Goal: Navigation & Orientation: Go to known website

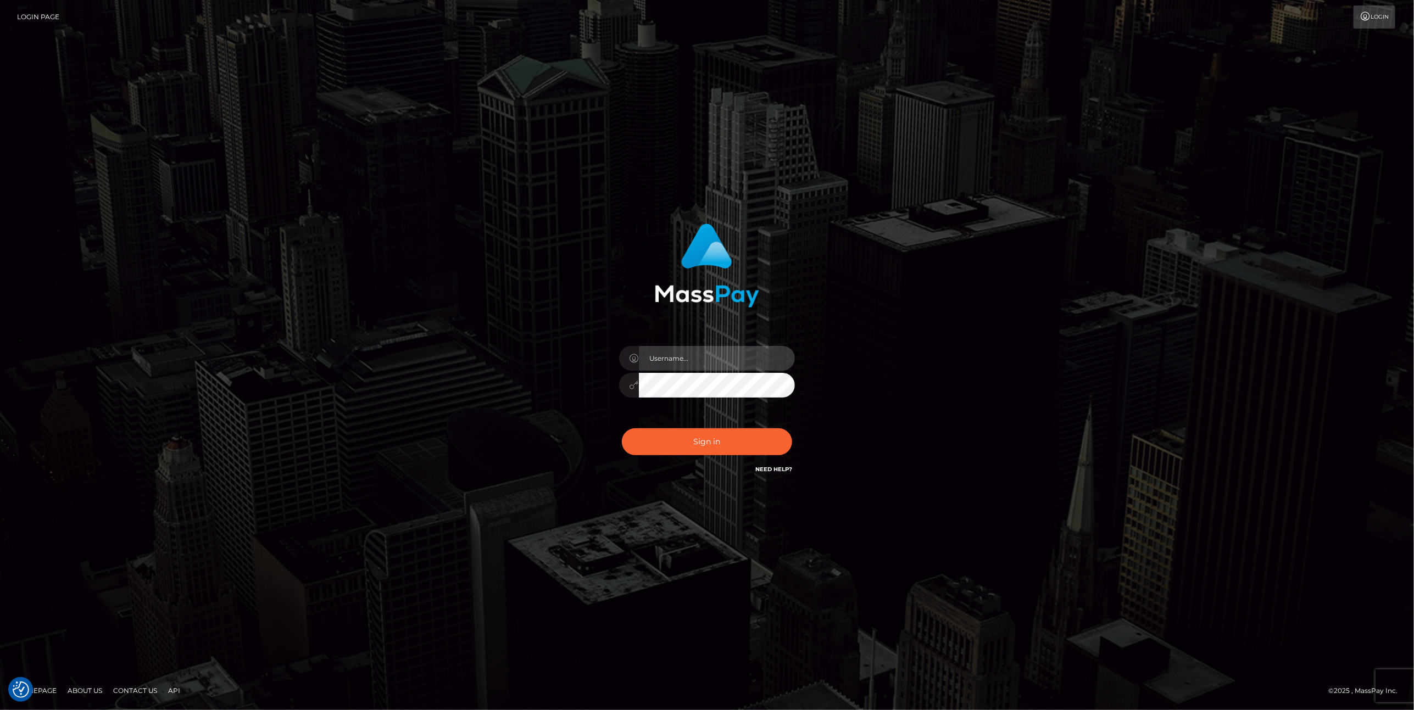
click at [680, 363] on input "text" at bounding box center [717, 358] width 156 height 25
type input "ashbil"
click at [702, 431] on button "Sign in" at bounding box center [707, 441] width 170 height 27
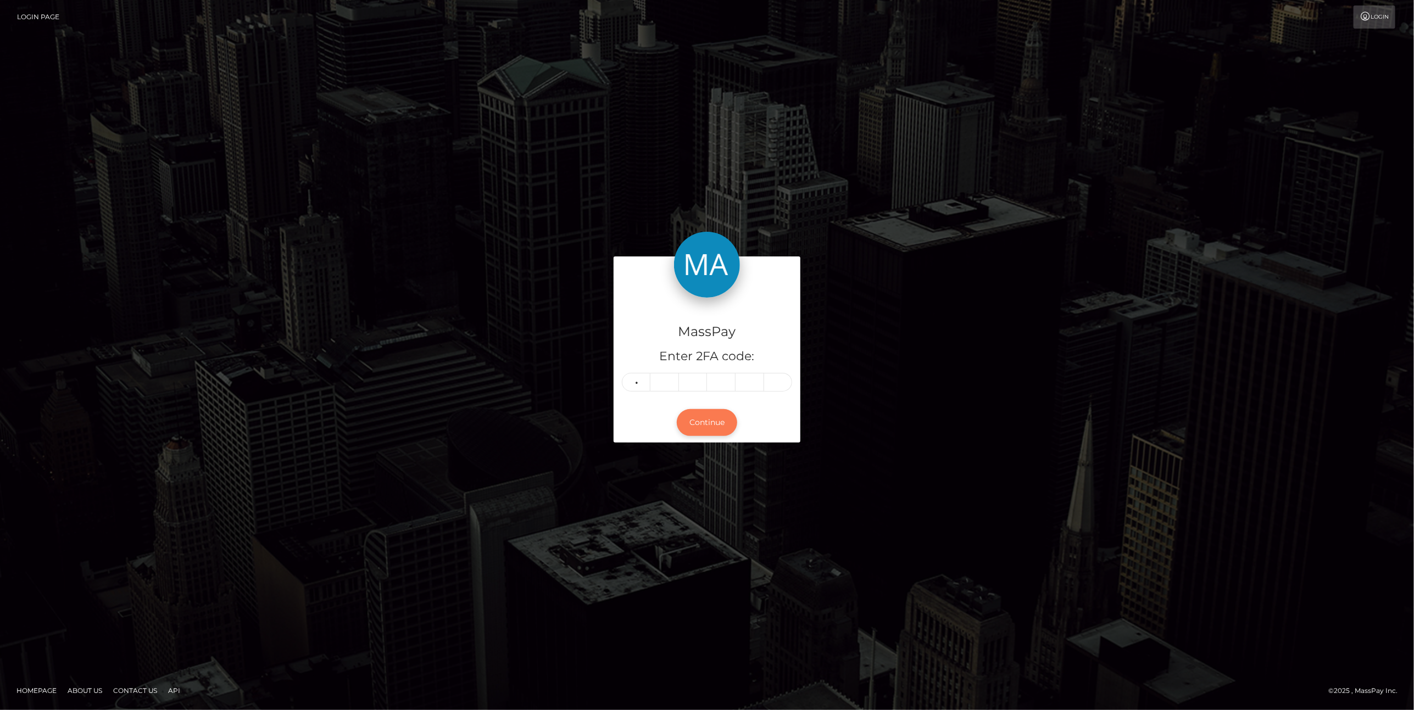
type input "0"
type input "5"
type input "9"
type input "8"
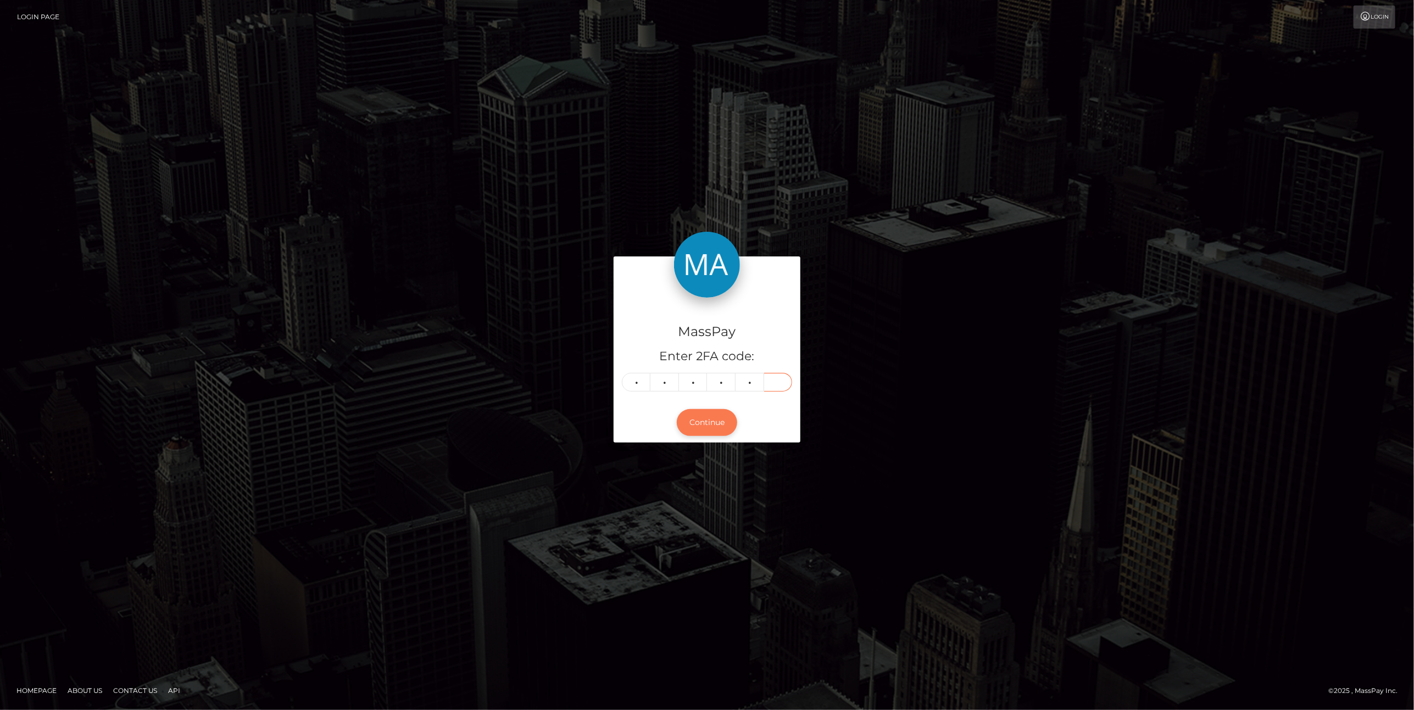
type input "3"
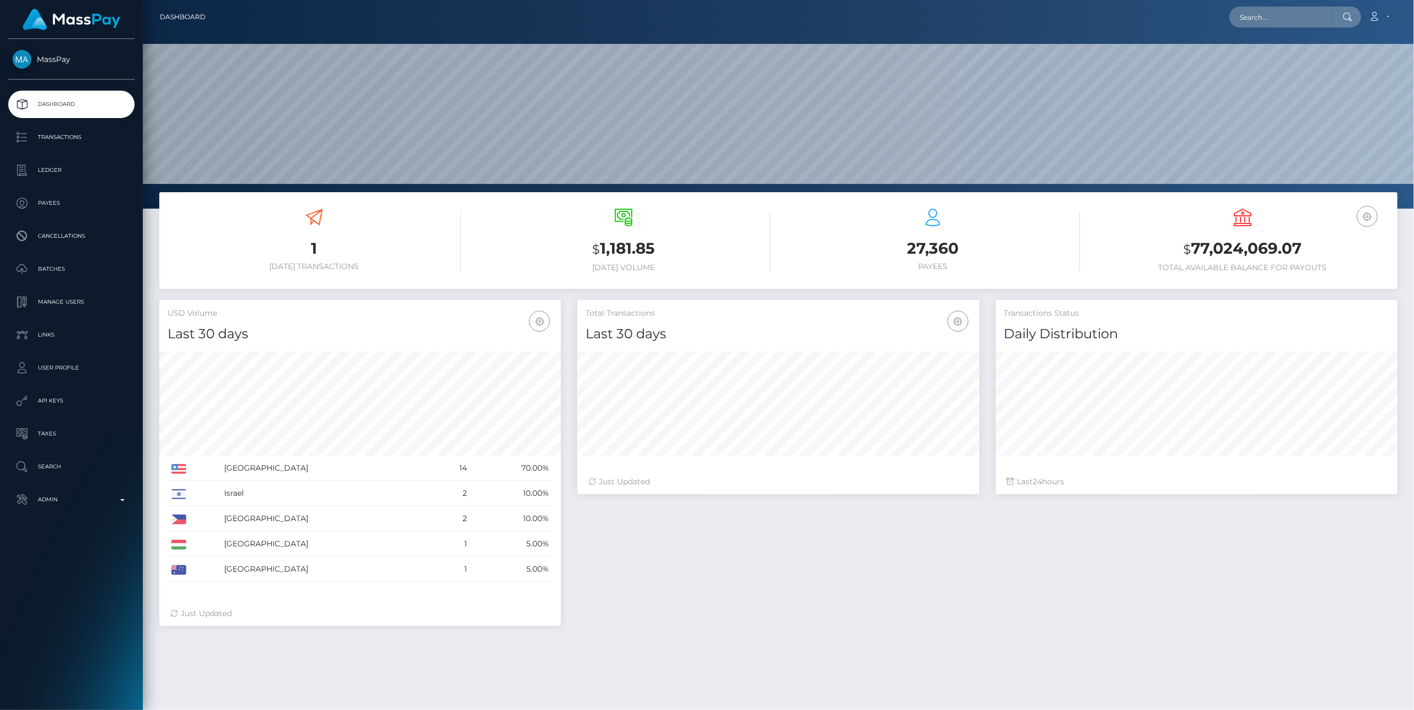
scroll to position [194, 402]
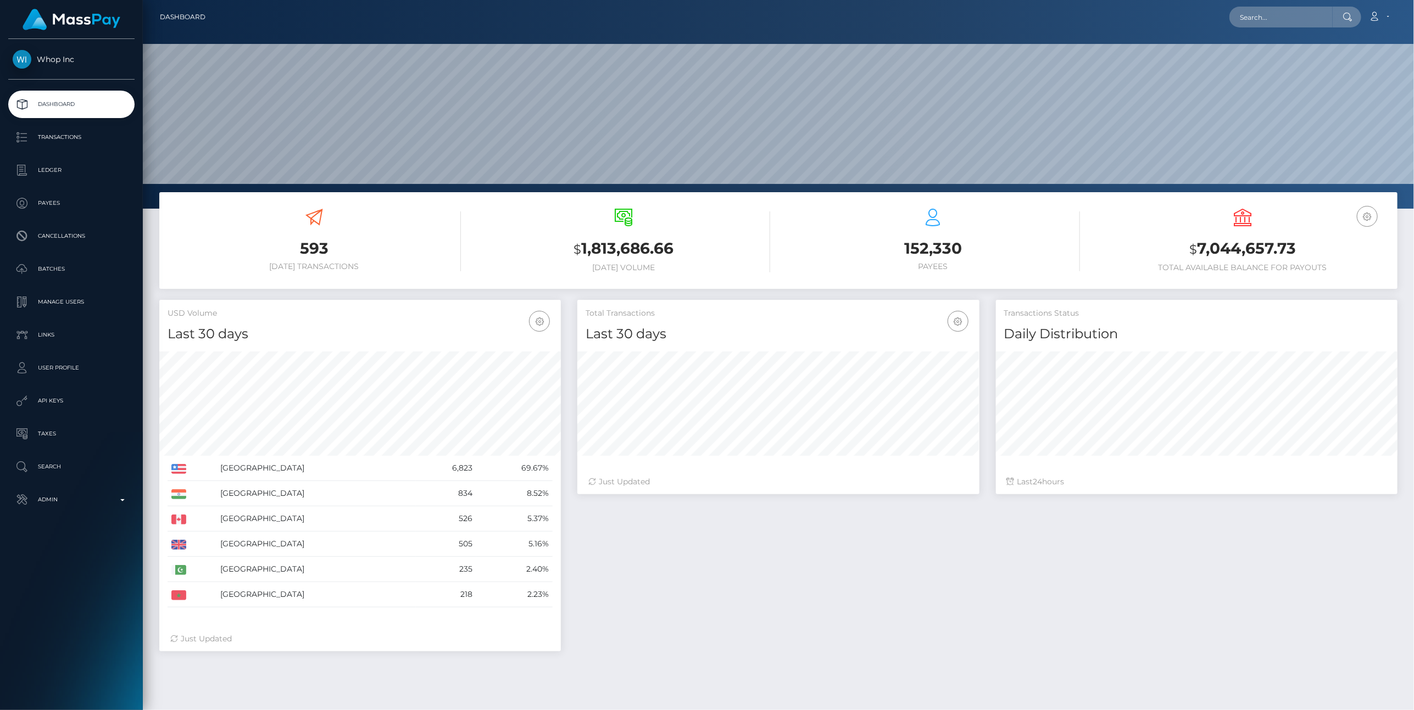
scroll to position [194, 402]
